Goal: Task Accomplishment & Management: Use online tool/utility

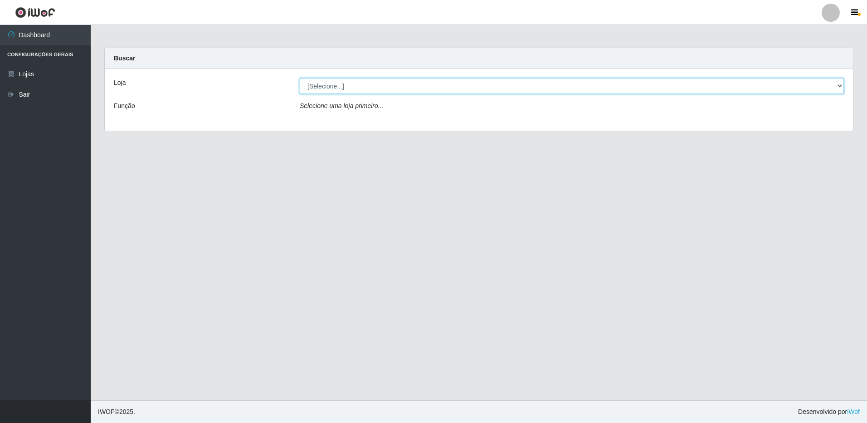
click at [365, 84] on select "[Selecione...] Atacado Vem - [STREET_ADDRESS]" at bounding box center [572, 86] width 544 height 16
select select "461"
click at [300, 78] on select "[Selecione...] Atacado Vem - [STREET_ADDRESS]" at bounding box center [572, 86] width 544 height 16
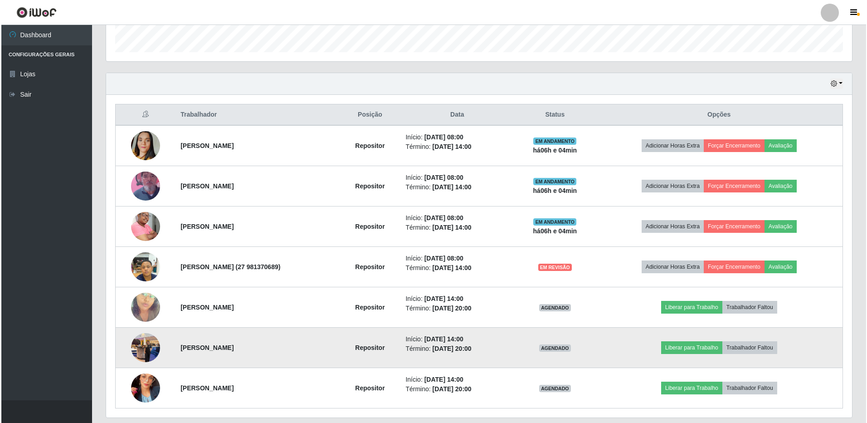
scroll to position [301, 0]
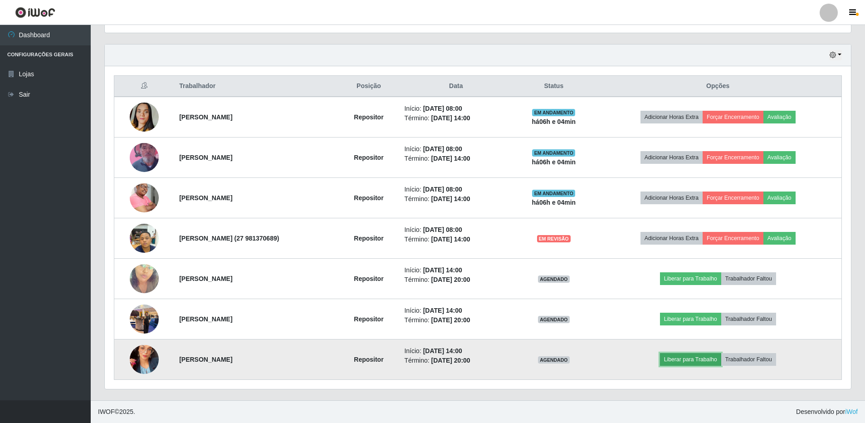
click at [687, 359] on button "Liberar para Trabalho" at bounding box center [690, 359] width 61 height 13
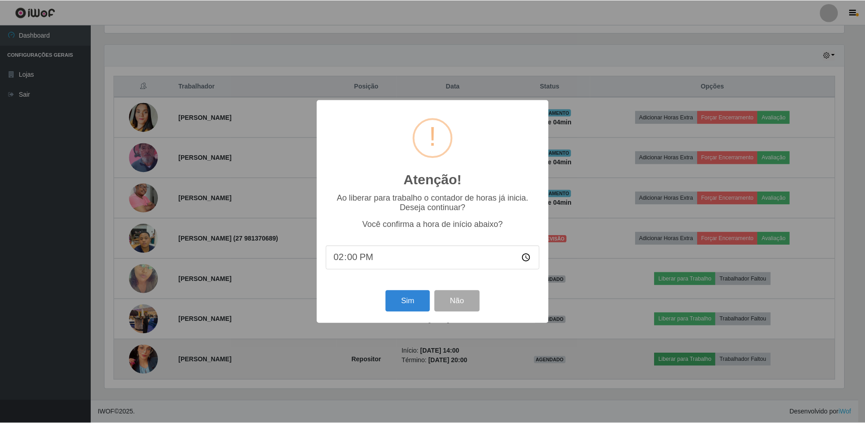
scroll to position [188, 742]
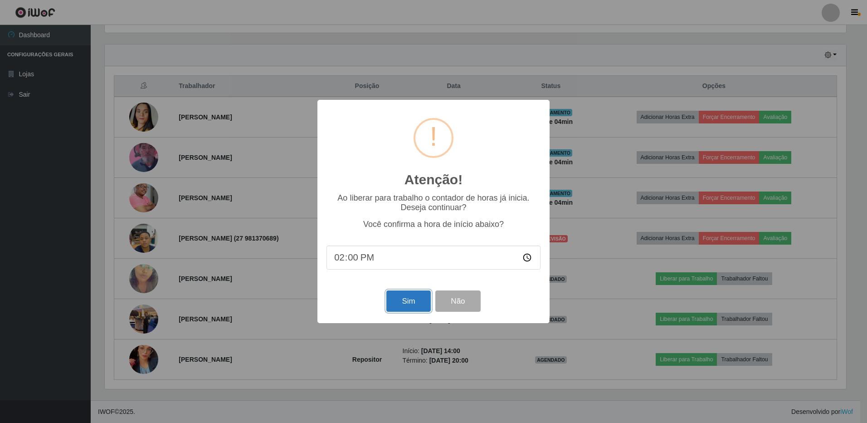
click at [411, 305] on button "Sim" at bounding box center [408, 300] width 44 height 21
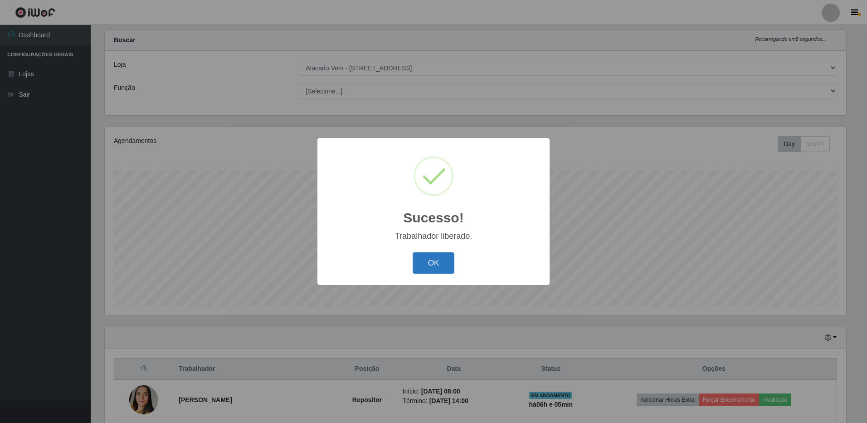
click at [435, 262] on button "OK" at bounding box center [434, 262] width 42 height 21
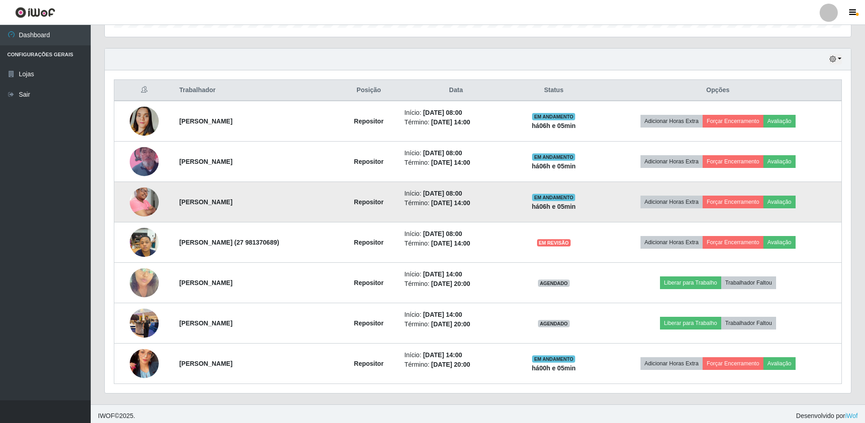
scroll to position [301, 0]
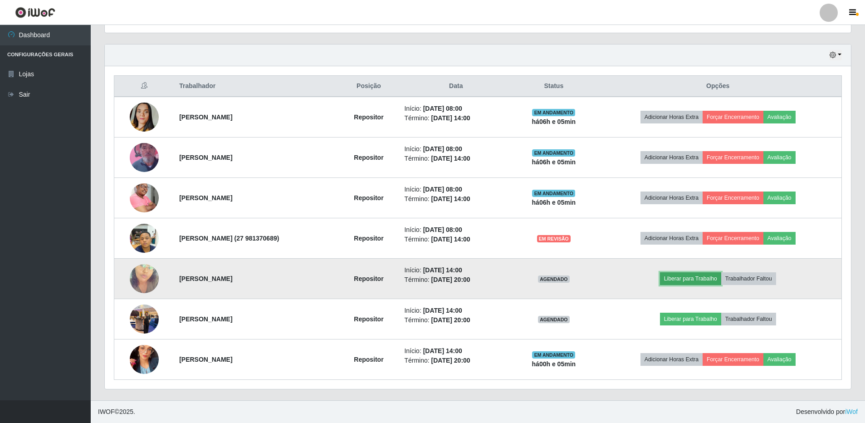
click at [721, 278] on button "Liberar para Trabalho" at bounding box center [690, 278] width 61 height 13
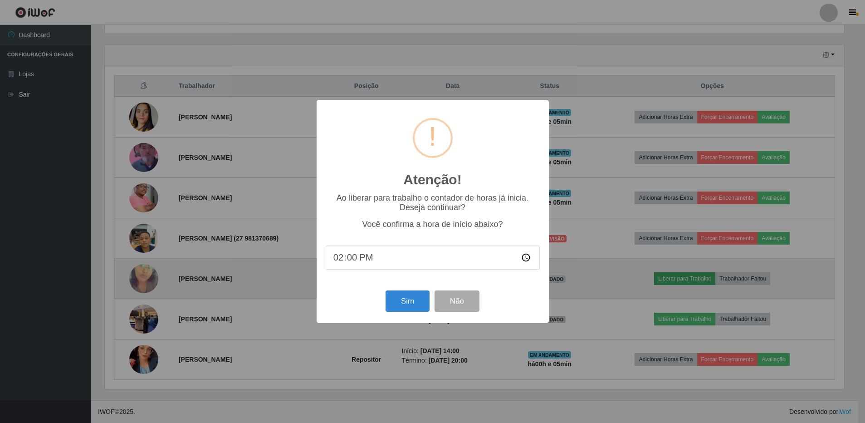
scroll to position [188, 742]
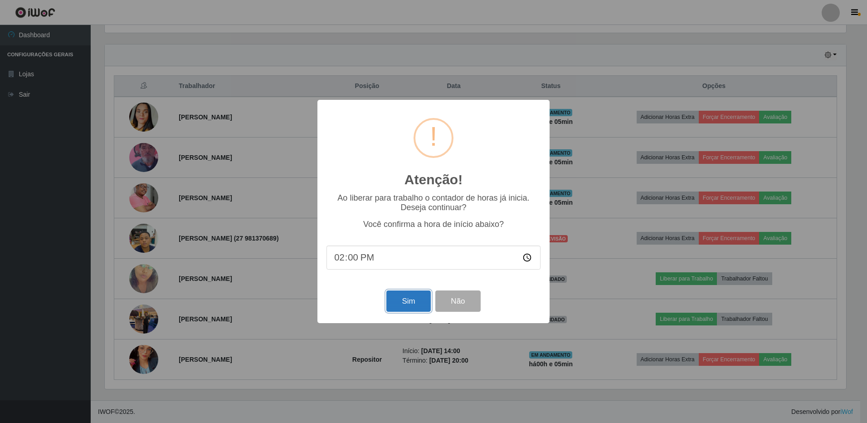
click at [410, 310] on button "Sim" at bounding box center [408, 300] width 44 height 21
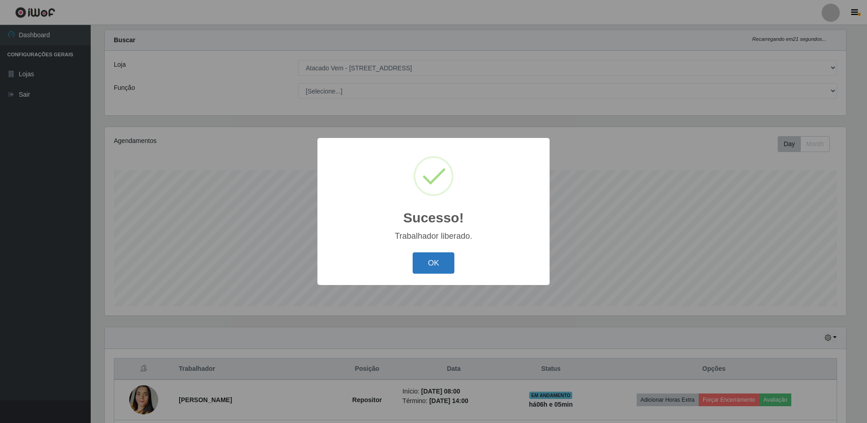
click at [439, 260] on button "OK" at bounding box center [434, 262] width 42 height 21
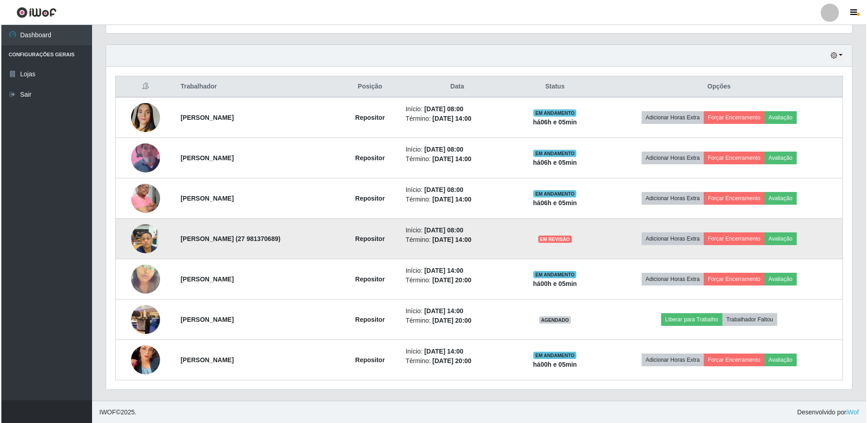
scroll to position [301, 0]
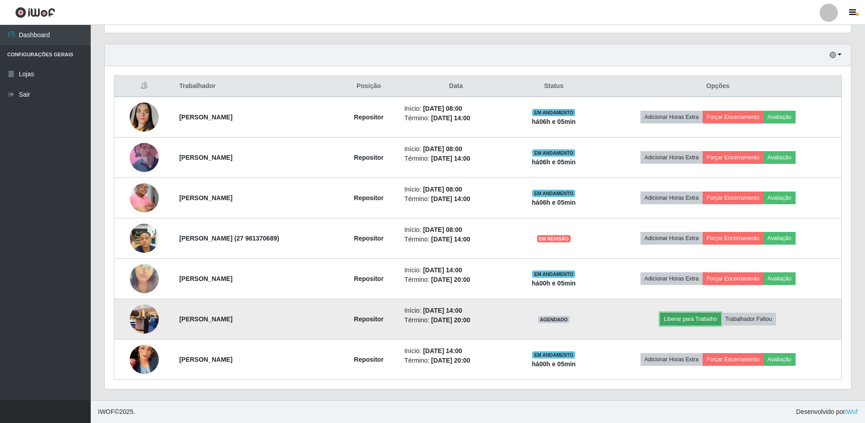
click at [708, 318] on button "Liberar para Trabalho" at bounding box center [690, 318] width 61 height 13
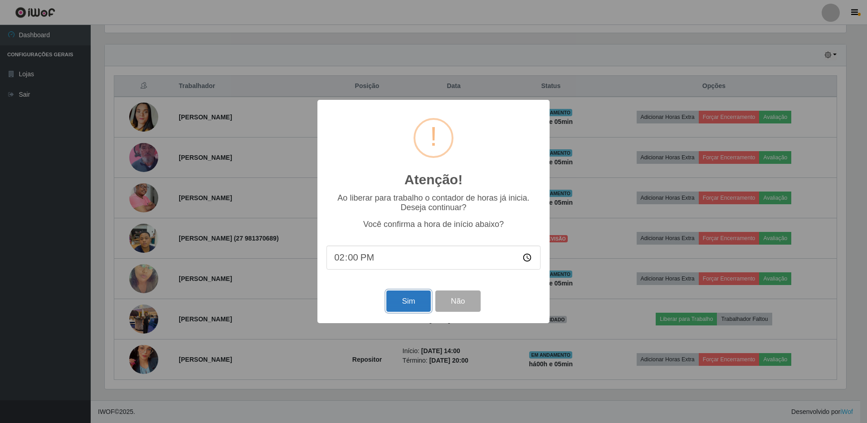
click at [420, 309] on button "Sim" at bounding box center [408, 300] width 44 height 21
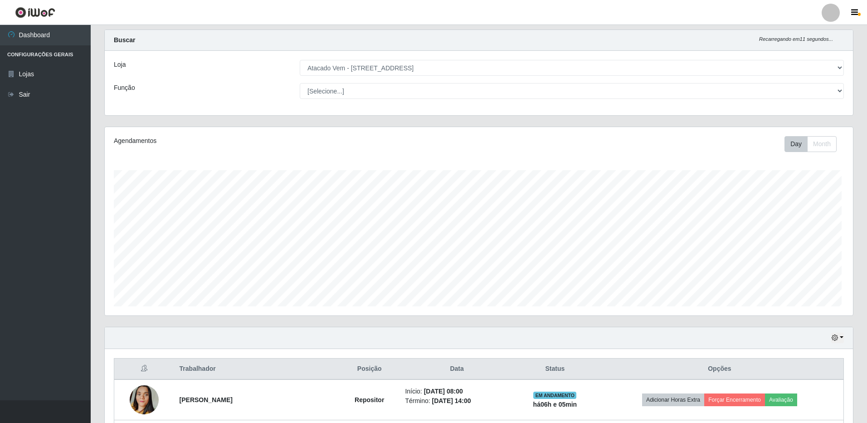
scroll to position [0, 0]
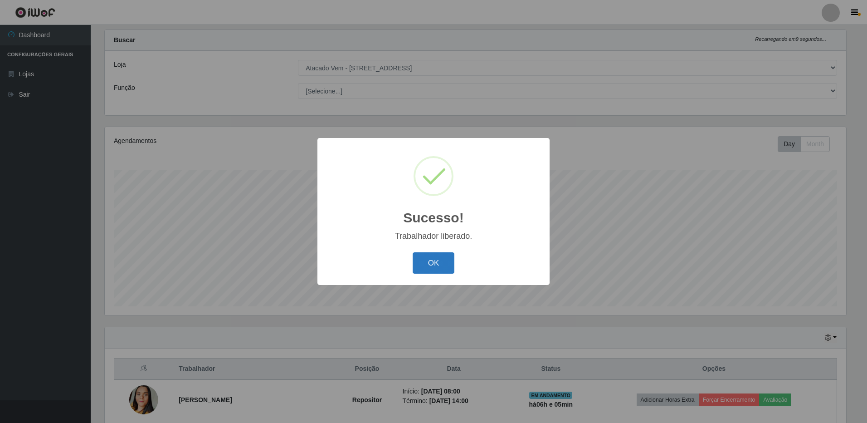
click at [435, 257] on button "OK" at bounding box center [434, 262] width 42 height 21
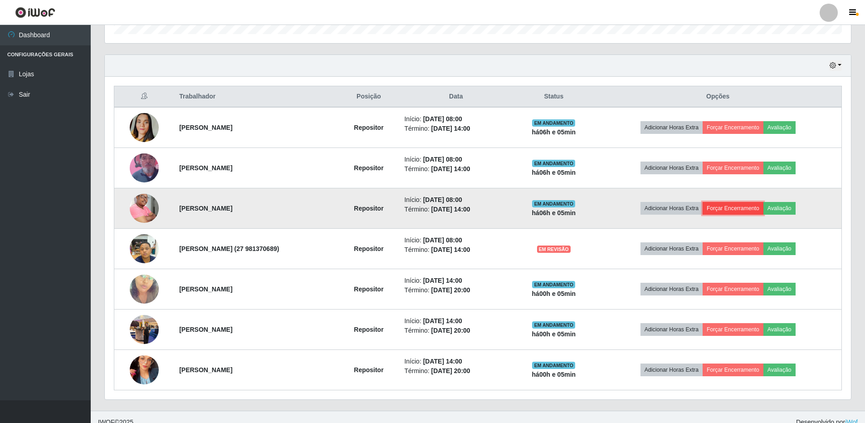
click at [733, 209] on button "Forçar Encerramento" at bounding box center [733, 208] width 61 height 13
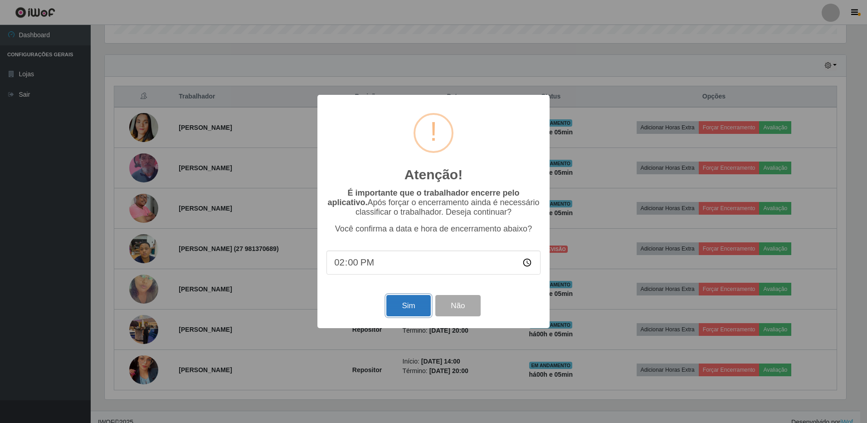
click at [407, 303] on button "Sim" at bounding box center [408, 305] width 44 height 21
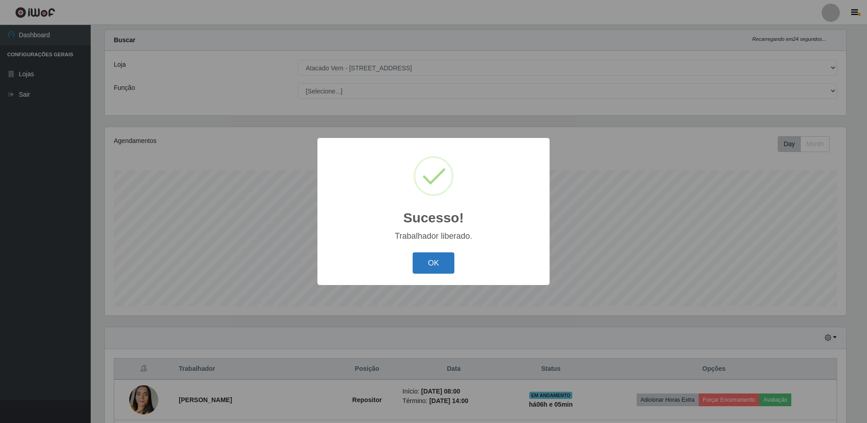
click at [440, 266] on button "OK" at bounding box center [434, 262] width 42 height 21
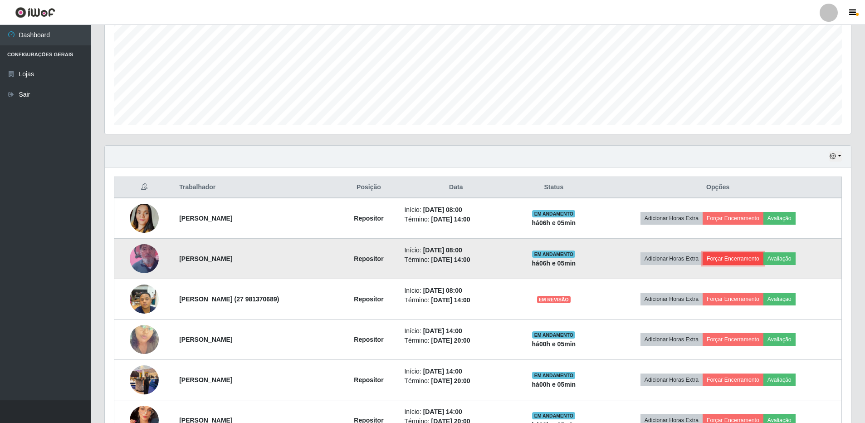
click at [723, 260] on button "Forçar Encerramento" at bounding box center [733, 258] width 61 height 13
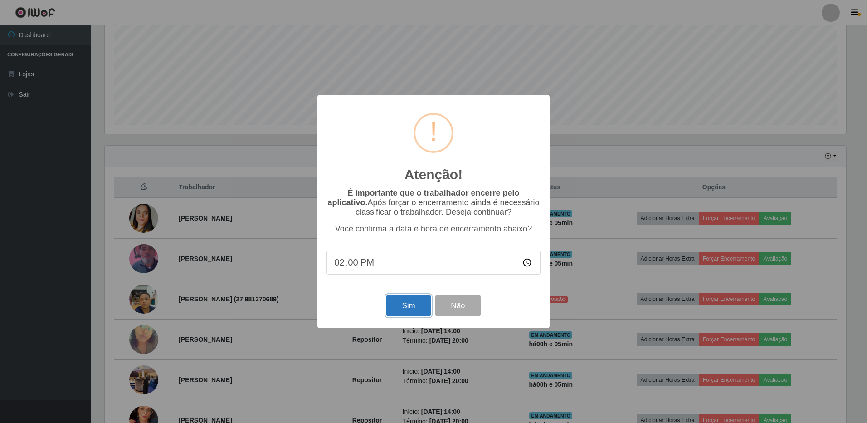
click at [404, 312] on button "Sim" at bounding box center [408, 305] width 44 height 21
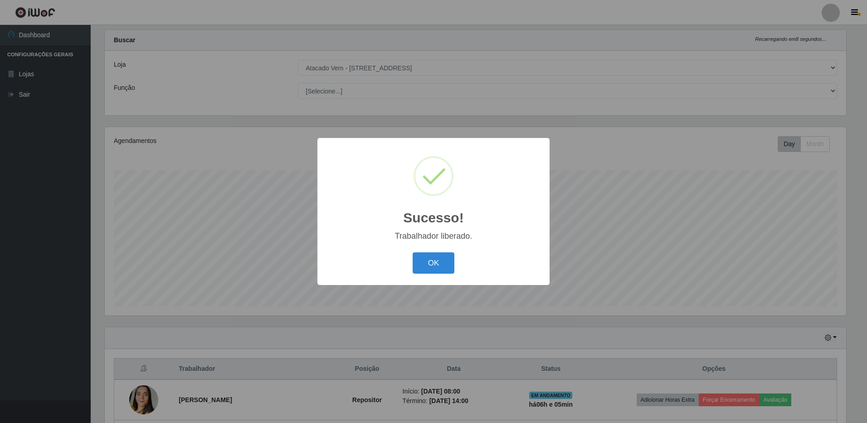
click at [435, 274] on div "OK Cancel" at bounding box center [434, 263] width 214 height 26
click at [435, 262] on button "OK" at bounding box center [434, 262] width 42 height 21
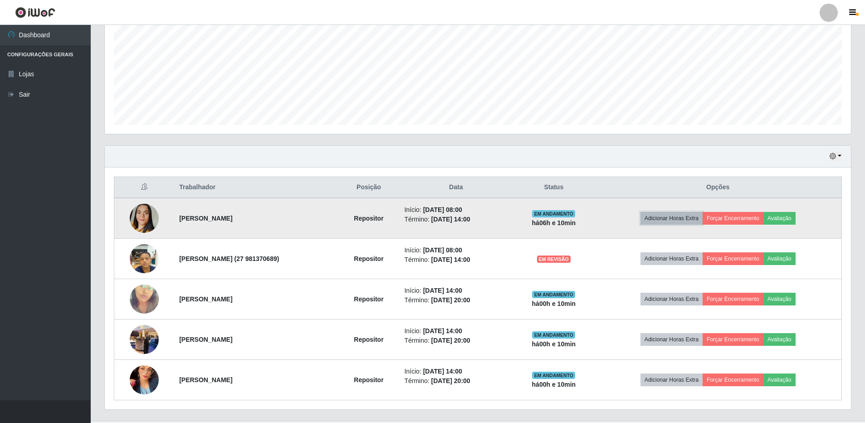
click at [683, 220] on button "Adicionar Horas Extra" at bounding box center [671, 218] width 62 height 13
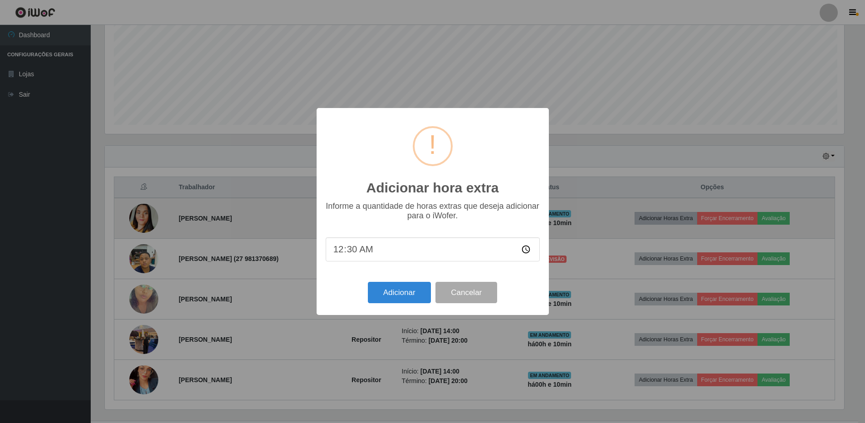
scroll to position [188, 742]
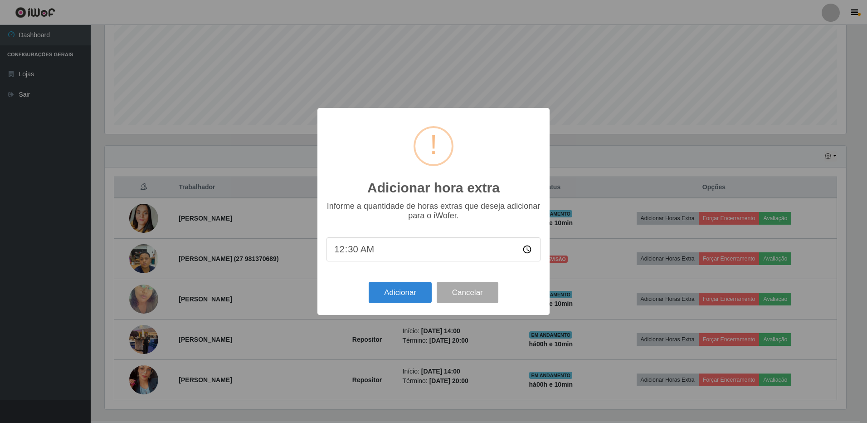
click at [286, 303] on div "Adicionar hora extra × Informe a quantidade de horas extras que deseja adiciona…" at bounding box center [433, 211] width 867 height 423
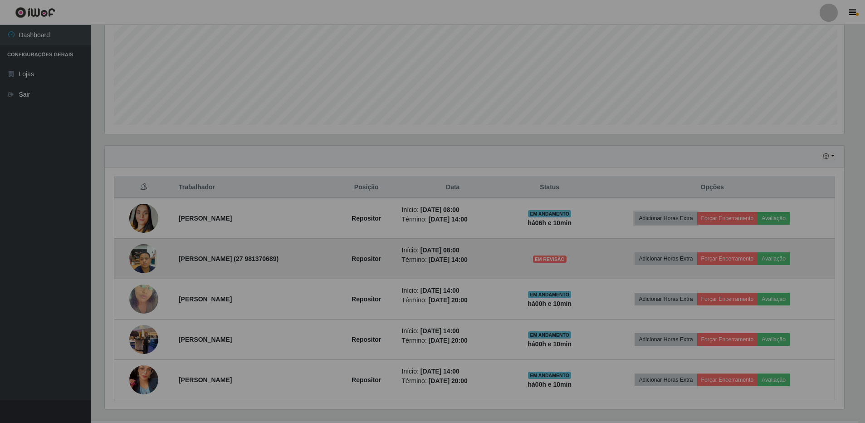
scroll to position [188, 746]
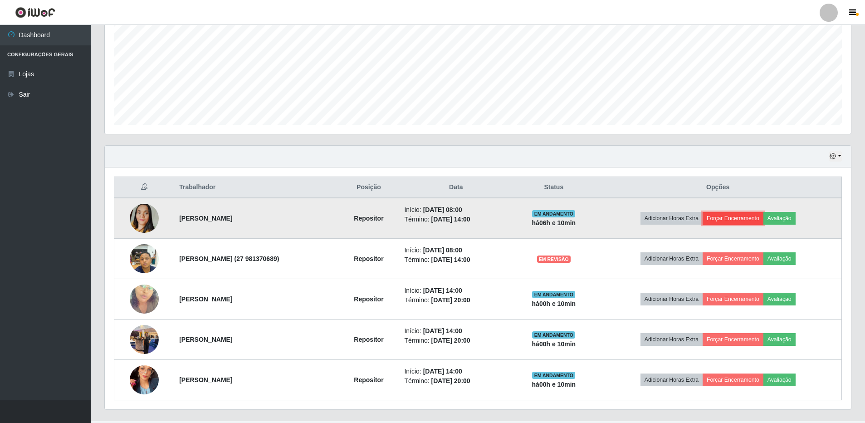
click at [732, 216] on button "Forçar Encerramento" at bounding box center [733, 218] width 61 height 13
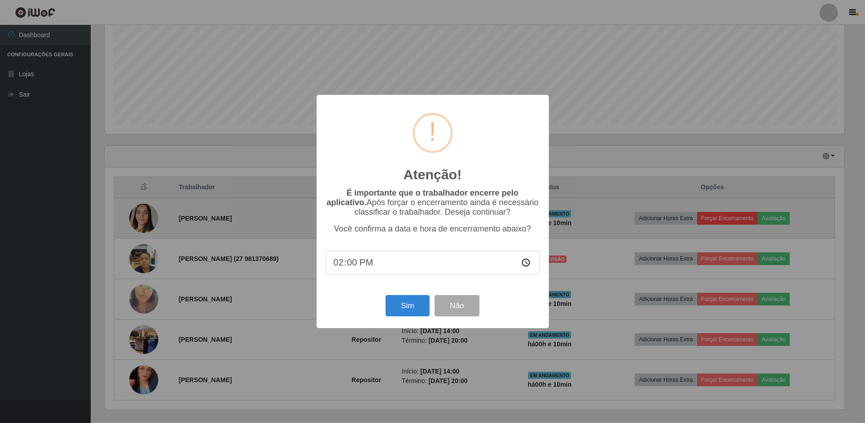
scroll to position [188, 742]
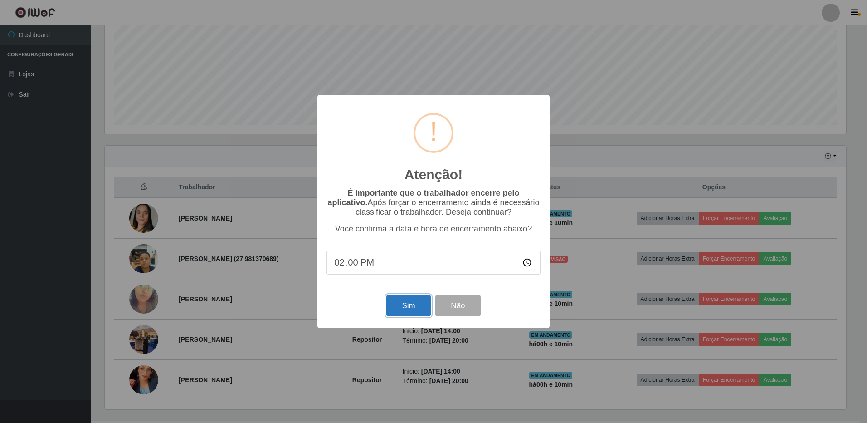
click at [404, 311] on button "Sim" at bounding box center [408, 305] width 44 height 21
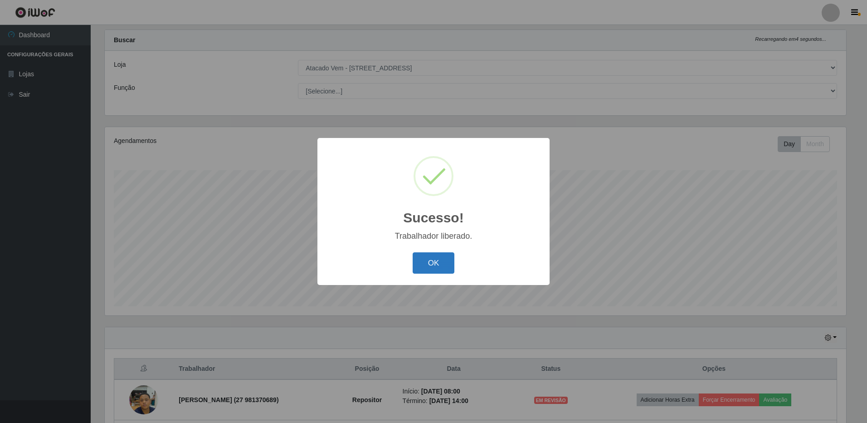
click at [429, 267] on button "OK" at bounding box center [434, 262] width 42 height 21
